Goal: Information Seeking & Learning: Find specific fact

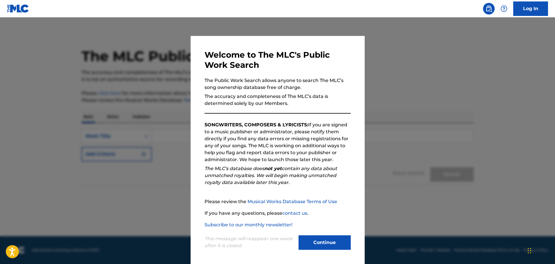
click at [318, 239] on button "Continue" at bounding box center [324, 242] width 52 height 14
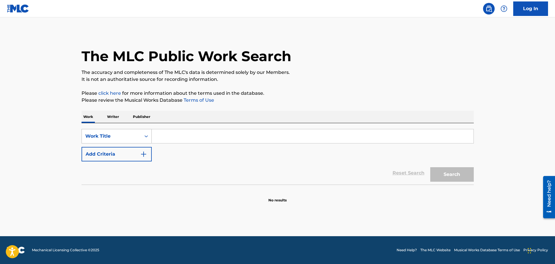
click at [142, 135] on div "Search Form" at bounding box center [146, 136] width 10 height 10
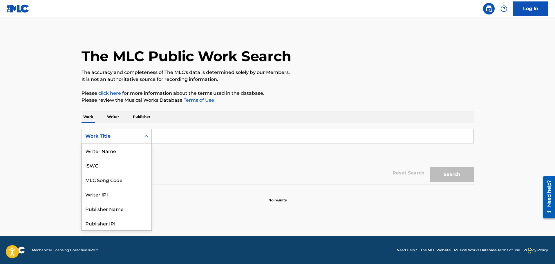
scroll to position [29, 0]
click at [123, 175] on div "Publisher Name" at bounding box center [117, 180] width 70 height 14
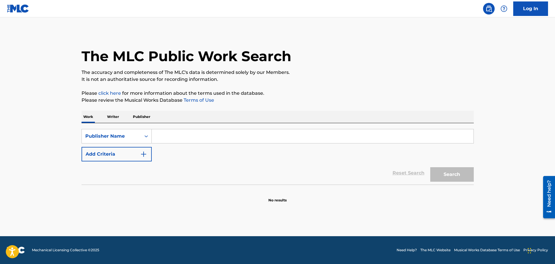
click at [205, 138] on input "Search Form" at bounding box center [313, 136] width 322 height 14
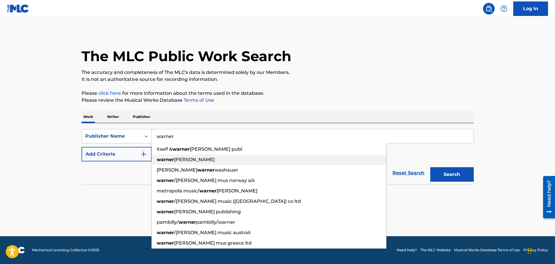
click at [187, 157] on span "[PERSON_NAME]" at bounding box center [194, 160] width 41 height 6
type input "[PERSON_NAME]"
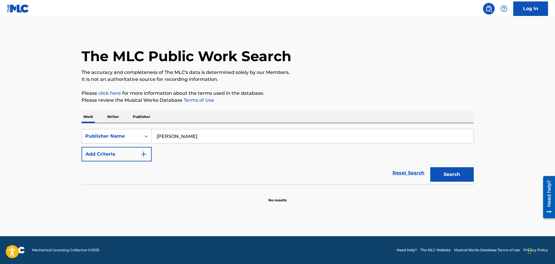
click at [449, 173] on button "Search" at bounding box center [451, 174] width 43 height 14
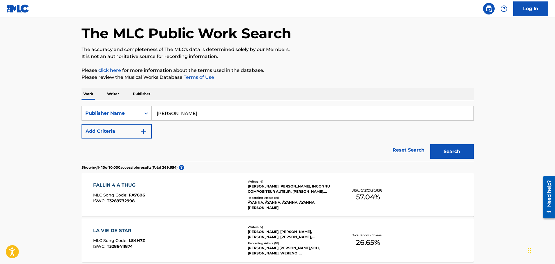
scroll to position [58, 0]
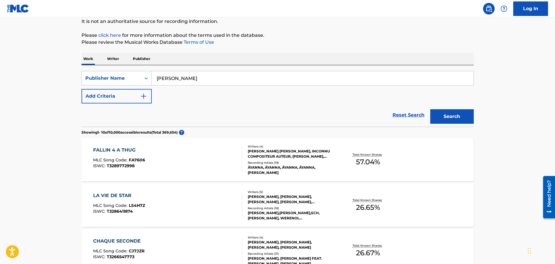
click at [115, 148] on div "FALLIN 4 A THUG" at bounding box center [119, 150] width 52 height 7
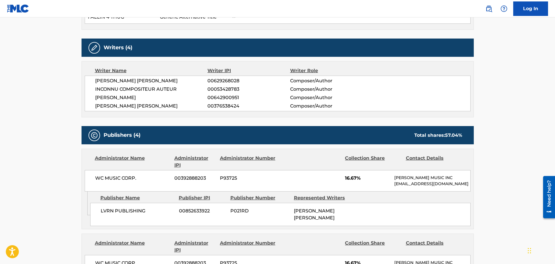
scroll to position [203, 0]
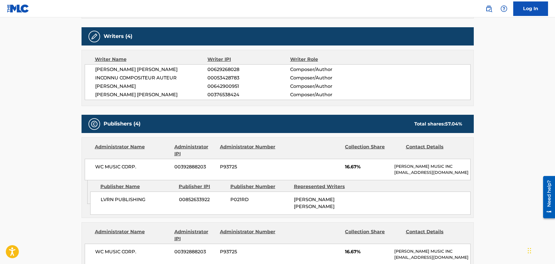
click at [225, 166] on span "P93725" at bounding box center [248, 167] width 56 height 7
copy span "P93725"
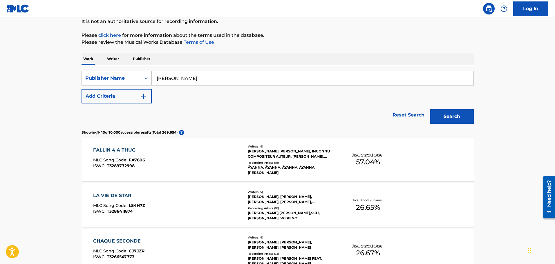
click at [153, 158] on div "FALLIN 4 A THUG MLC Song Code : FA7606 ISWC : T3289772998" at bounding box center [167, 160] width 149 height 26
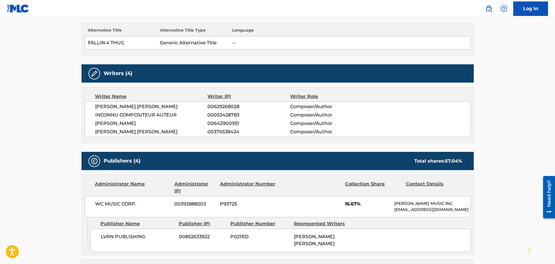
scroll to position [174, 0]
